Goal: Task Accomplishment & Management: Manage account settings

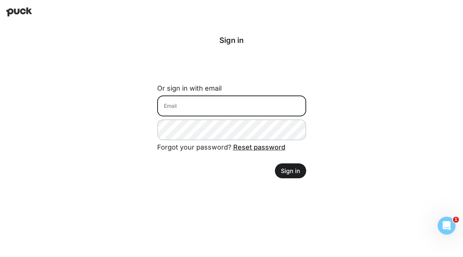
type input "[EMAIL_ADDRESS][DOMAIN_NAME]"
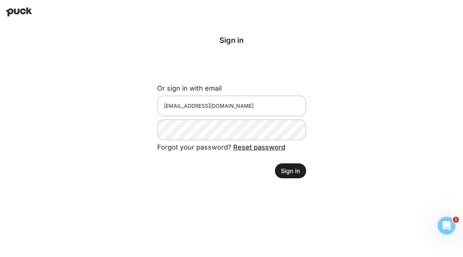
click at [290, 174] on button "Sign in" at bounding box center [290, 170] width 31 height 15
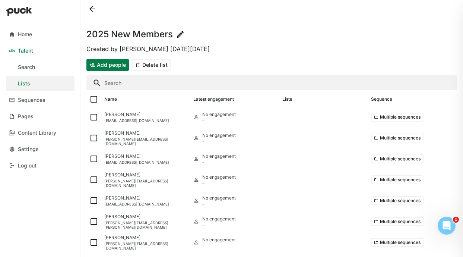
click at [135, 84] on input "Search" at bounding box center [271, 82] width 371 height 15
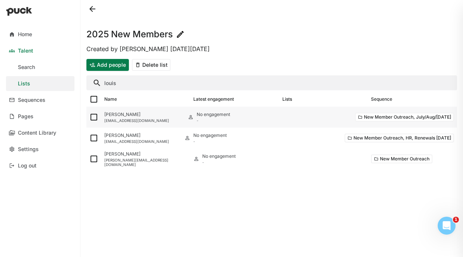
type input "louis"
click at [91, 120] on img at bounding box center [93, 117] width 9 height 9
click at [89, 117] on input "checkbox" at bounding box center [89, 117] width 0 height 0
checkbox input "true"
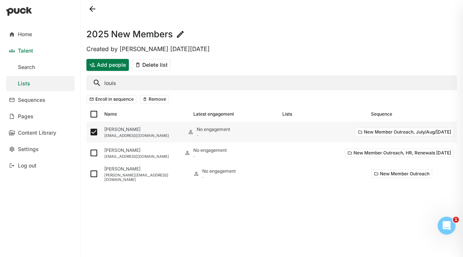
click at [123, 126] on div "[PERSON_NAME] [EMAIL_ADDRESS][DOMAIN_NAME]" at bounding box center [143, 132] width 84 height 21
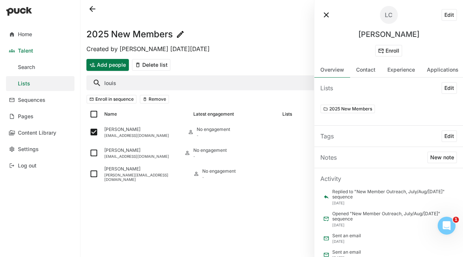
click at [326, 19] on button at bounding box center [327, 15] width 12 height 12
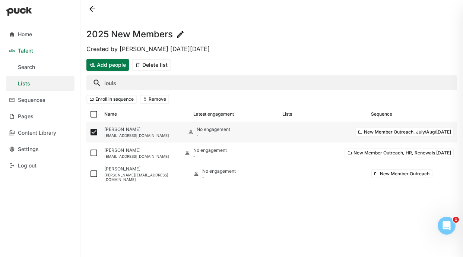
click at [364, 132] on button "New Member Outreach, July/Aug/[DATE]" at bounding box center [404, 132] width 99 height 9
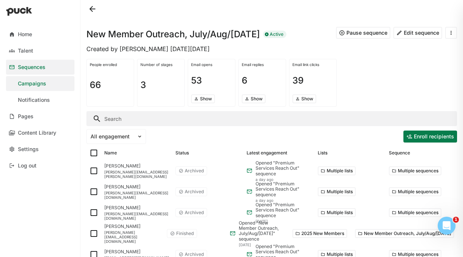
click at [449, 31] on button at bounding box center [452, 33] width 12 height 12
click at [92, 10] on button at bounding box center [92, 9] width 12 height 12
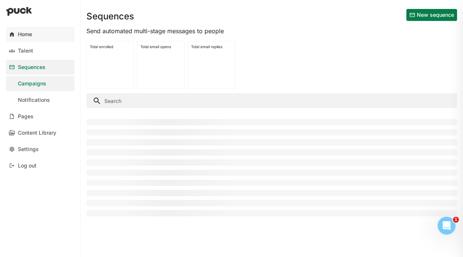
click at [36, 29] on link "Home" at bounding box center [40, 34] width 69 height 15
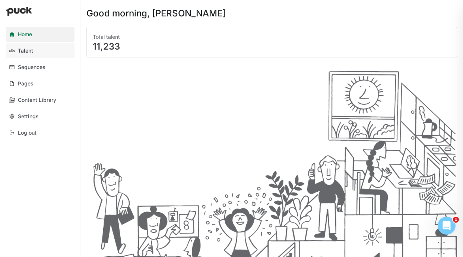
click at [32, 47] on link "Talent" at bounding box center [40, 50] width 69 height 15
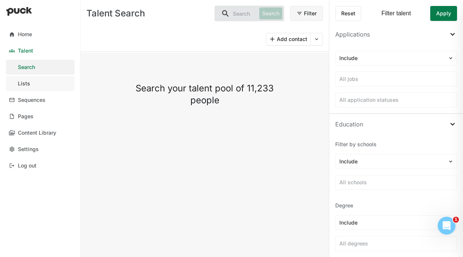
click at [41, 86] on link "Lists" at bounding box center [40, 83] width 69 height 15
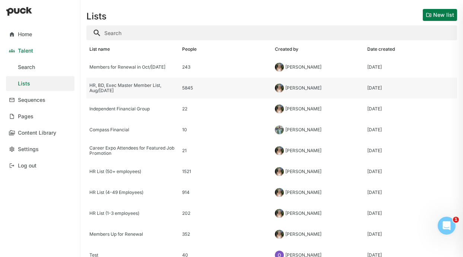
click at [144, 79] on div "HR, BD, Exec Master Member List, Aug/[DATE]" at bounding box center [132, 88] width 93 height 21
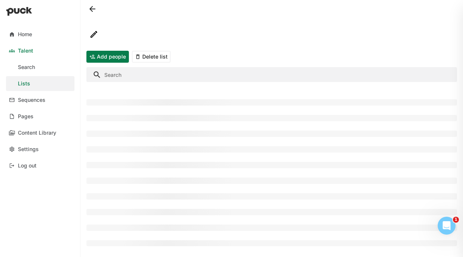
click at [140, 78] on input "Search" at bounding box center [271, 74] width 371 height 15
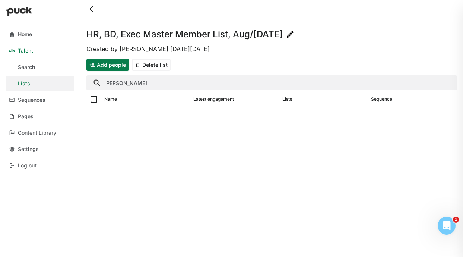
type input "[PERSON_NAME]"
click at [91, 7] on button at bounding box center [92, 9] width 12 height 12
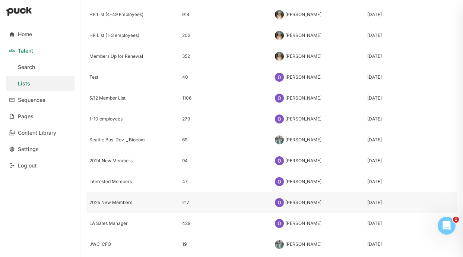
scroll to position [175, 0]
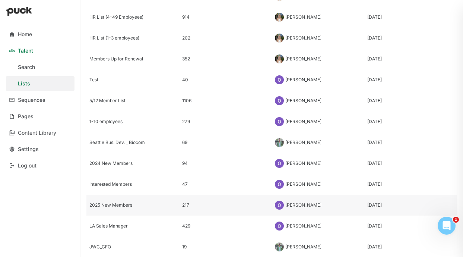
click at [120, 203] on div "2025 New Members" at bounding box center [132, 204] width 87 height 5
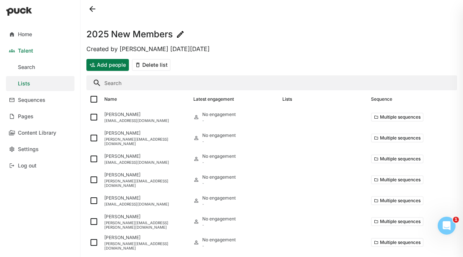
click at [113, 83] on input "Search" at bounding box center [271, 82] width 371 height 15
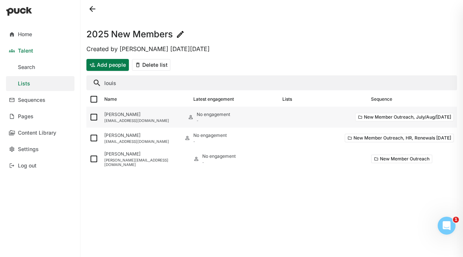
type input "louis"
click at [93, 119] on img at bounding box center [93, 117] width 9 height 9
click at [89, 117] on input "checkbox" at bounding box center [89, 117] width 0 height 0
checkbox input "true"
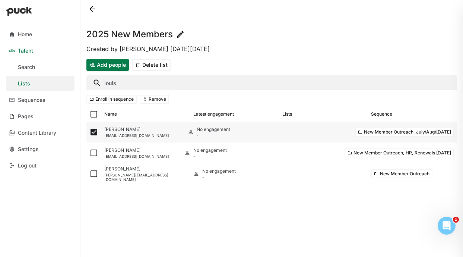
click at [160, 137] on div "[EMAIL_ADDRESS][DOMAIN_NAME]" at bounding box center [143, 135] width 78 height 4
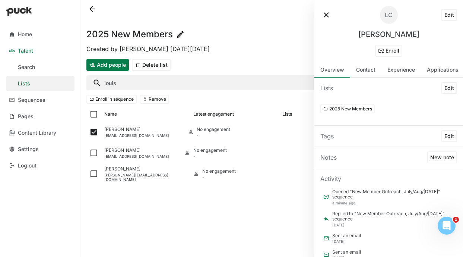
click at [444, 17] on button "Edit" at bounding box center [450, 15] width 16 height 12
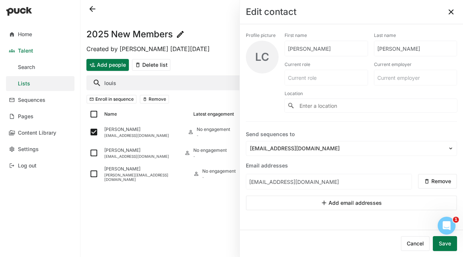
click at [448, 13] on button at bounding box center [452, 12] width 12 height 12
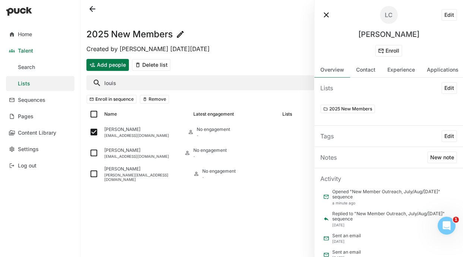
click at [355, 111] on button "2025 New Members" at bounding box center [348, 108] width 55 height 9
click at [326, 13] on button at bounding box center [327, 15] width 12 height 12
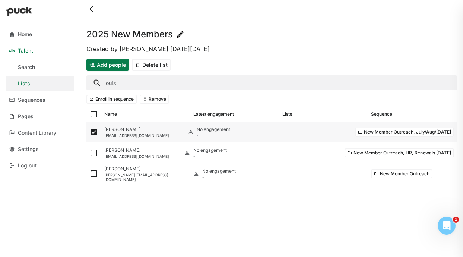
click at [400, 130] on button "New Member Outreach, July/Aug/[DATE]" at bounding box center [404, 132] width 99 height 9
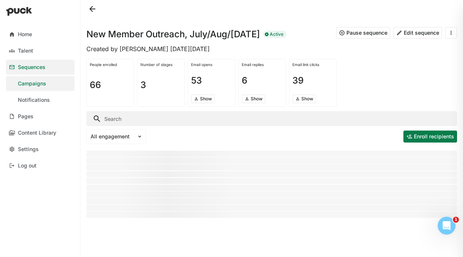
click at [167, 109] on div "People enrolled 66 Number of stages 3 Email opens 53 Show Email replies 6 Show …" at bounding box center [271, 83] width 371 height 54
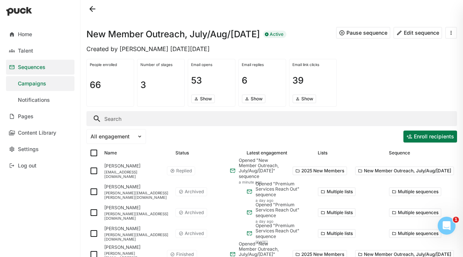
click at [160, 119] on input "Search" at bounding box center [271, 118] width 371 height 15
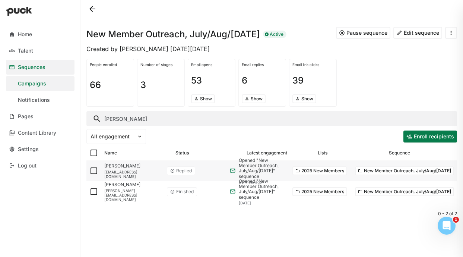
type input "[PERSON_NAME]"
click at [260, 168] on div "Opened "New Member Outreach, July/Aug/[DATE]" sequence" at bounding box center [263, 169] width 48 height 22
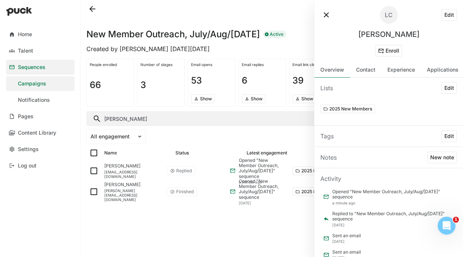
click at [322, 17] on button at bounding box center [327, 15] width 12 height 12
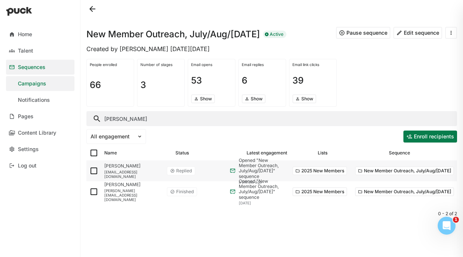
click at [93, 171] on img at bounding box center [93, 170] width 9 height 9
click at [89, 171] on input "checkbox" at bounding box center [89, 171] width 0 height 0
checkbox input "true"
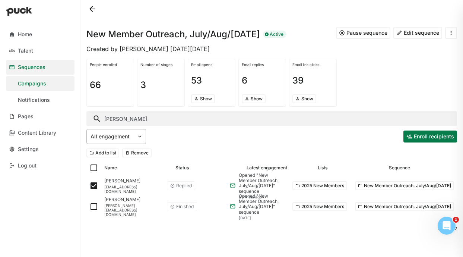
click at [141, 139] on img at bounding box center [140, 136] width 6 height 6
click at [177, 142] on div "All engagement Enroll recipients" at bounding box center [271, 137] width 371 height 18
click at [130, 137] on div at bounding box center [112, 137] width 43 height 8
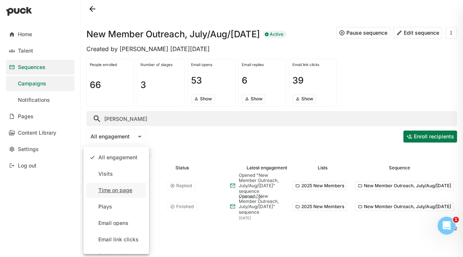
click at [185, 140] on div "Time on page, 3 of 10. 10 results available. Use Up and Down to choose options,…" at bounding box center [271, 137] width 371 height 18
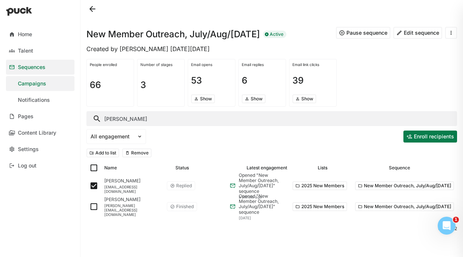
click at [138, 155] on button "Remove" at bounding box center [136, 152] width 29 height 9
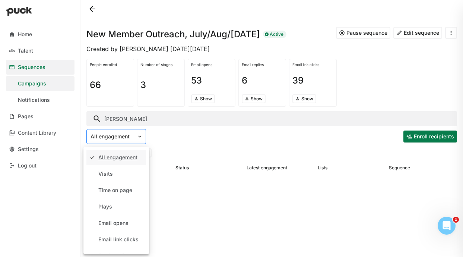
click at [130, 136] on div at bounding box center [112, 137] width 43 height 8
click at [110, 160] on div "All engagement" at bounding box center [117, 157] width 39 height 6
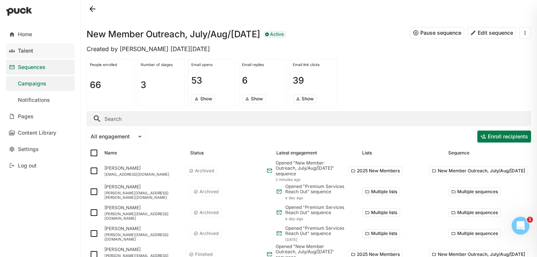
click at [39, 56] on link "Talent" at bounding box center [40, 50] width 69 height 15
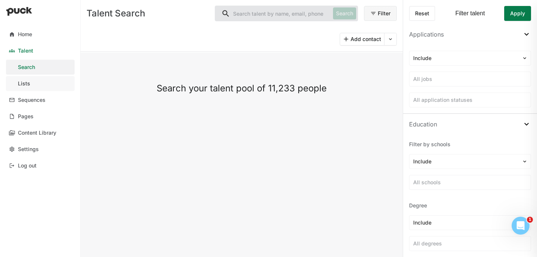
click at [36, 86] on link "Lists" at bounding box center [40, 83] width 69 height 15
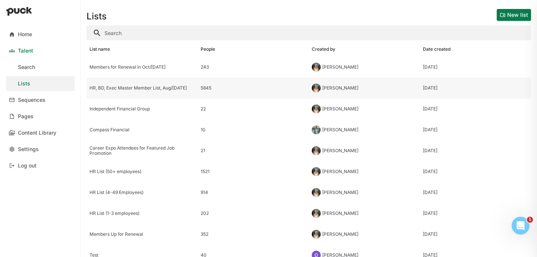
click at [160, 89] on div "HR, BD, Exec Master Member List, Aug/[DATE]" at bounding box center [141, 87] width 105 height 5
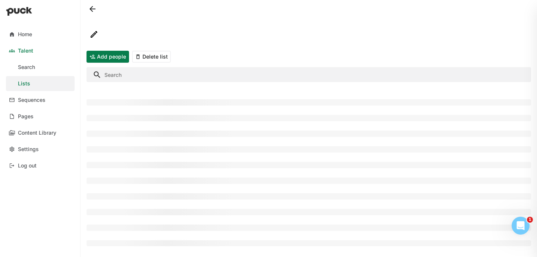
click at [160, 72] on input "Search" at bounding box center [308, 74] width 444 height 15
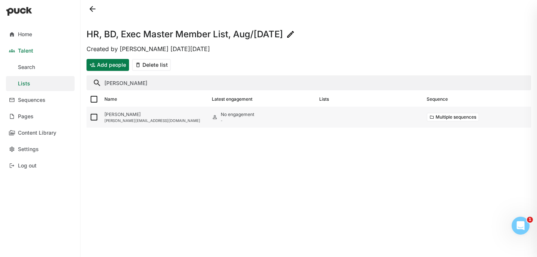
type input "denise hig"
click at [94, 115] on img at bounding box center [93, 117] width 9 height 9
click at [89, 117] on input "checkbox" at bounding box center [89, 117] width 0 height 0
checkbox input "true"
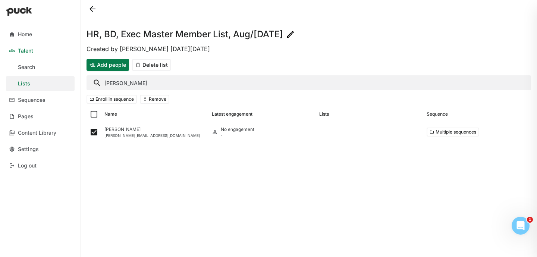
click at [151, 102] on button "Remove" at bounding box center [154, 99] width 29 height 9
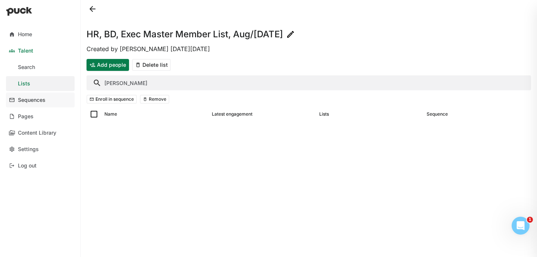
click at [47, 100] on link "Sequences" at bounding box center [40, 99] width 69 height 15
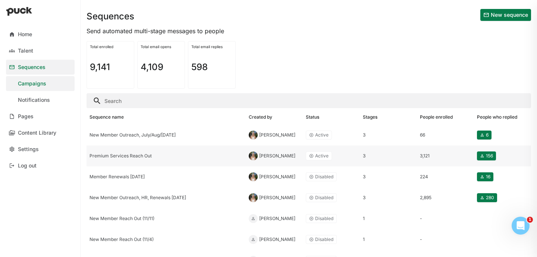
click at [138, 151] on div "Premium Services Reach Out" at bounding box center [165, 155] width 159 height 21
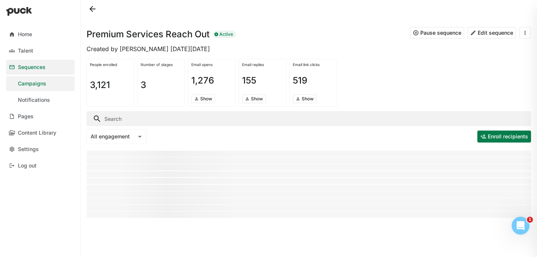
click at [168, 124] on input "Search" at bounding box center [308, 118] width 444 height 15
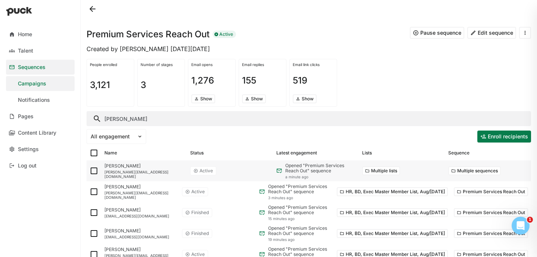
type input "denise"
click at [94, 170] on img at bounding box center [93, 170] width 9 height 9
click at [89, 171] on input "checkbox" at bounding box center [89, 171] width 0 height 0
checkbox input "true"
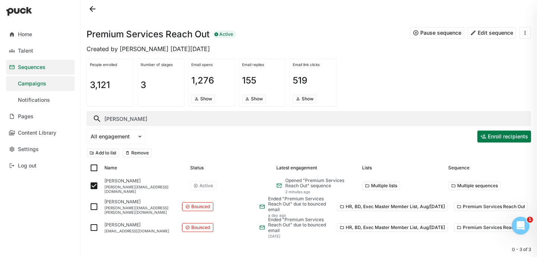
click at [142, 157] on button "Remove" at bounding box center [136, 152] width 29 height 9
click at [117, 116] on input "denise" at bounding box center [308, 118] width 444 height 15
